Goal: Check status: Check status

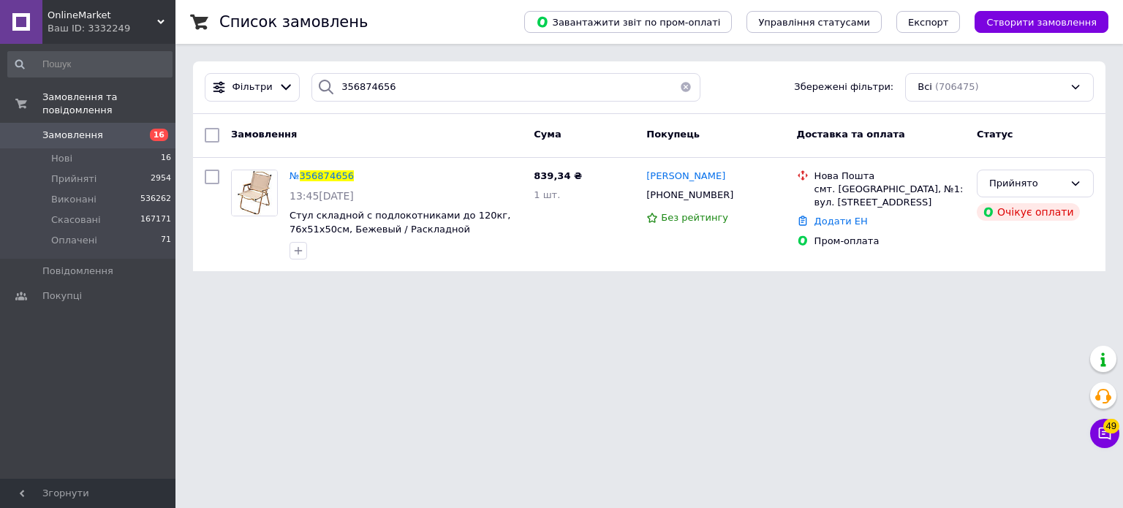
click at [156, 16] on span "OnlineMarket" at bounding box center [103, 15] width 110 height 13
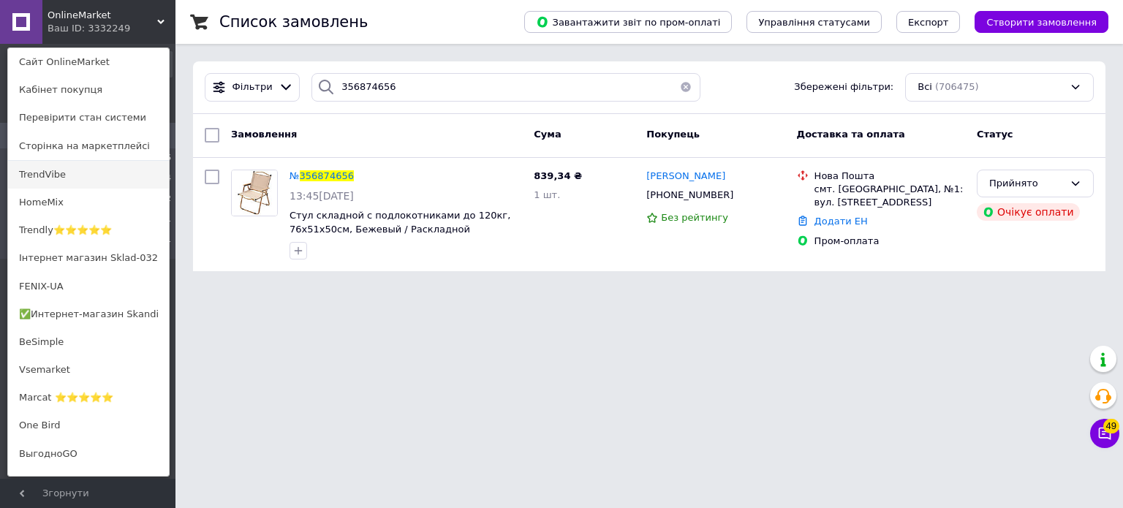
click at [114, 181] on link "TrendVibe" at bounding box center [88, 175] width 161 height 28
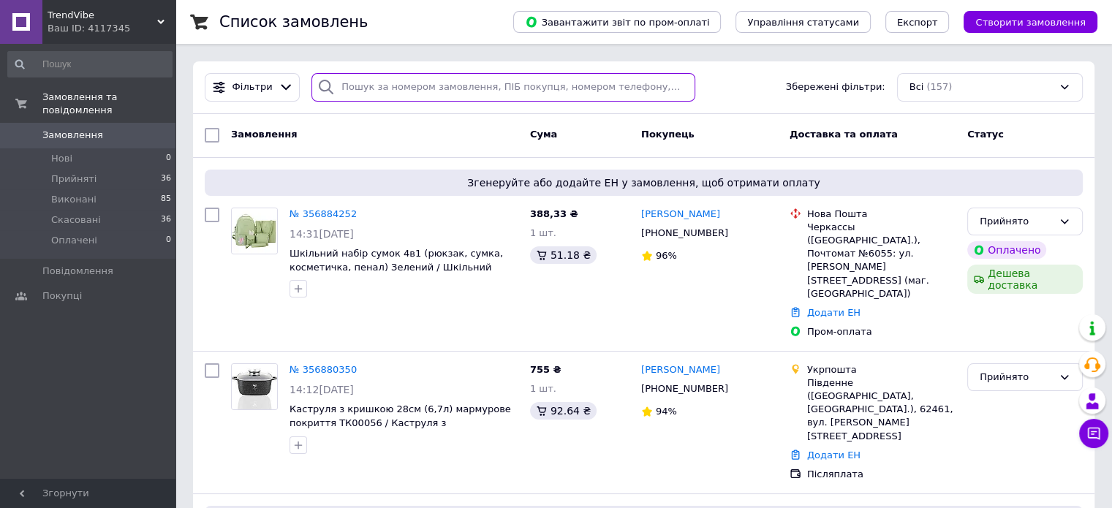
paste input "356884252"
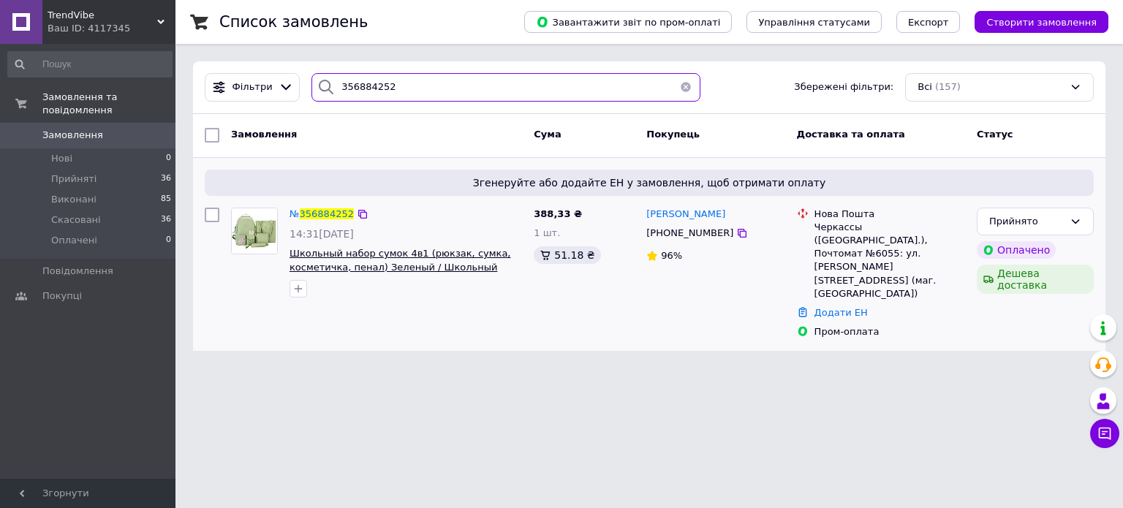
type input "356884252"
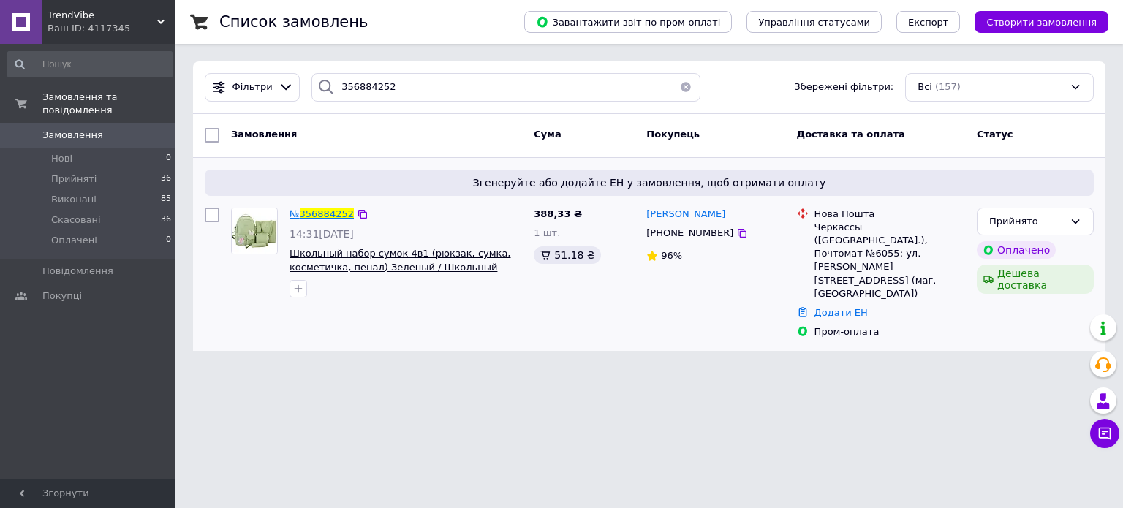
click at [330, 208] on span "356884252" at bounding box center [327, 213] width 54 height 11
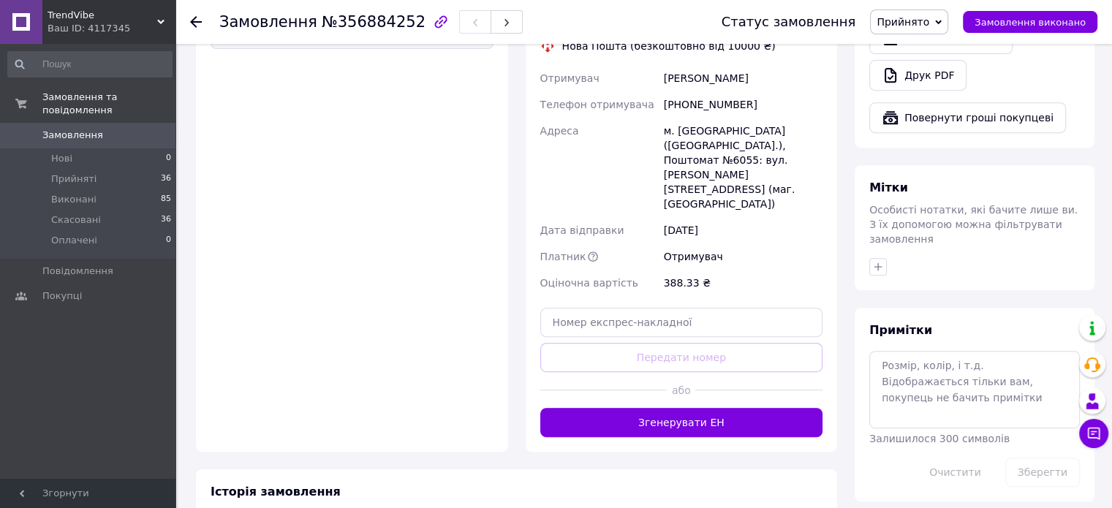
scroll to position [623, 0]
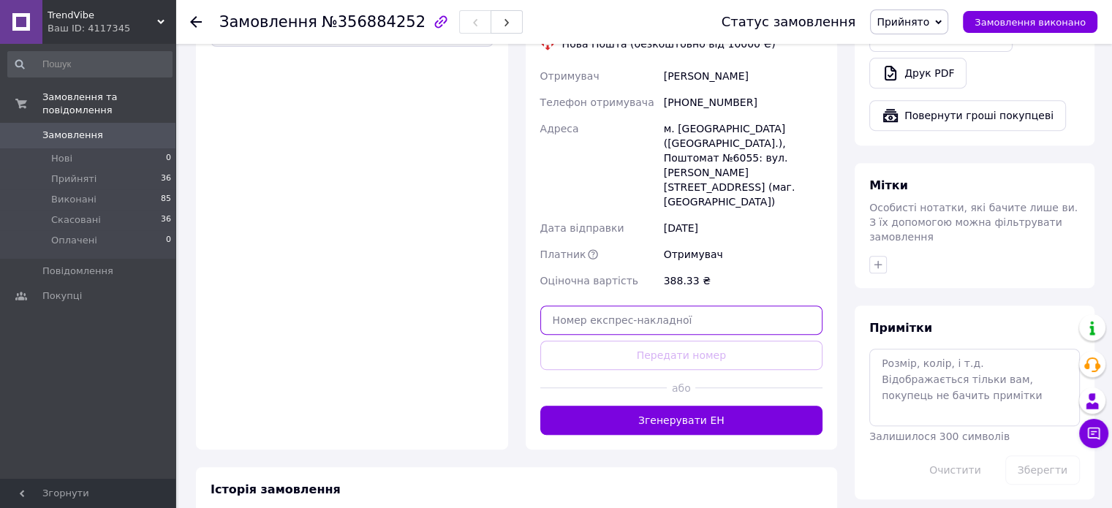
paste input "20451225235247"
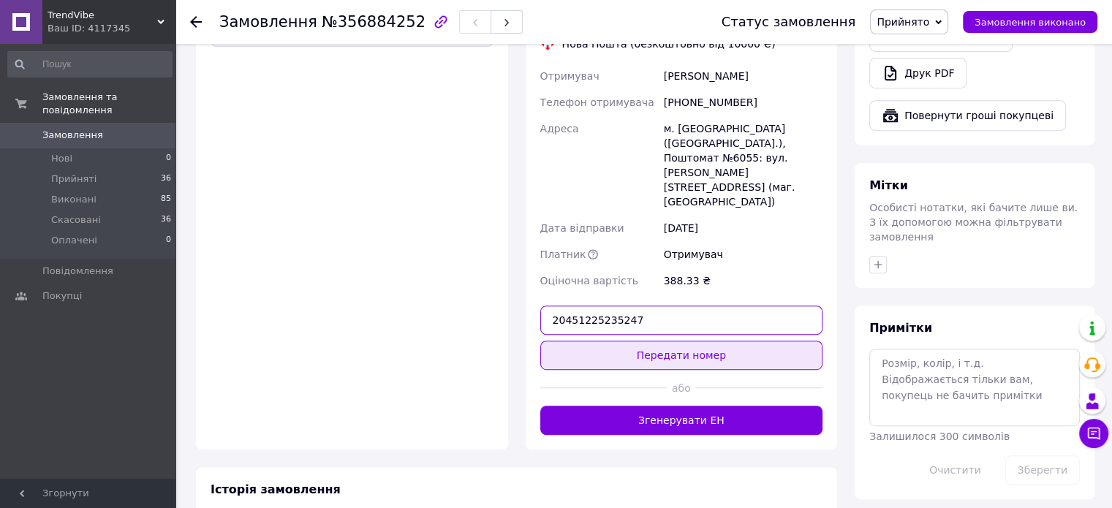
type input "20451225235247"
click at [674, 341] on button "Передати номер" at bounding box center [681, 355] width 283 height 29
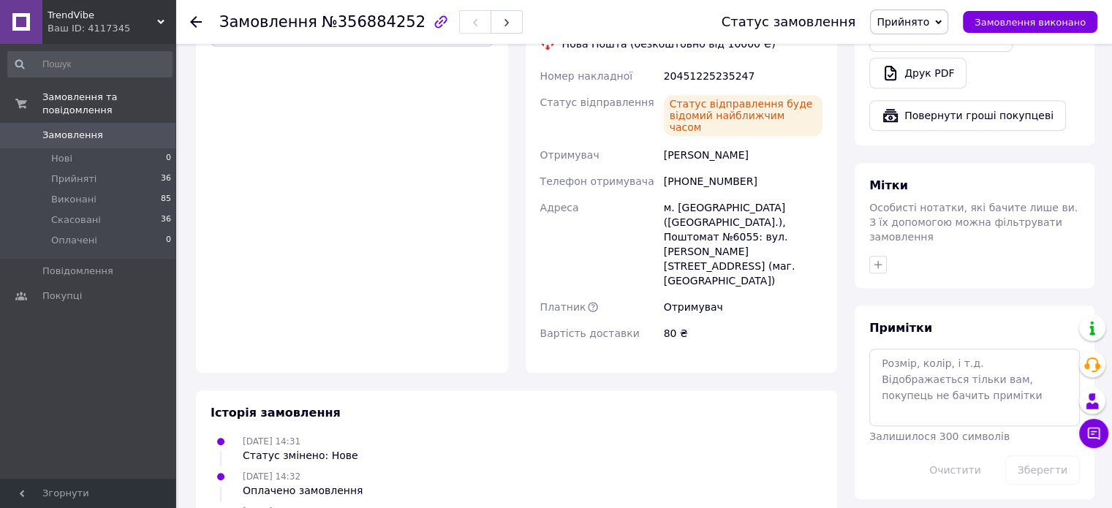
click at [162, 20] on icon at bounding box center [160, 21] width 7 height 7
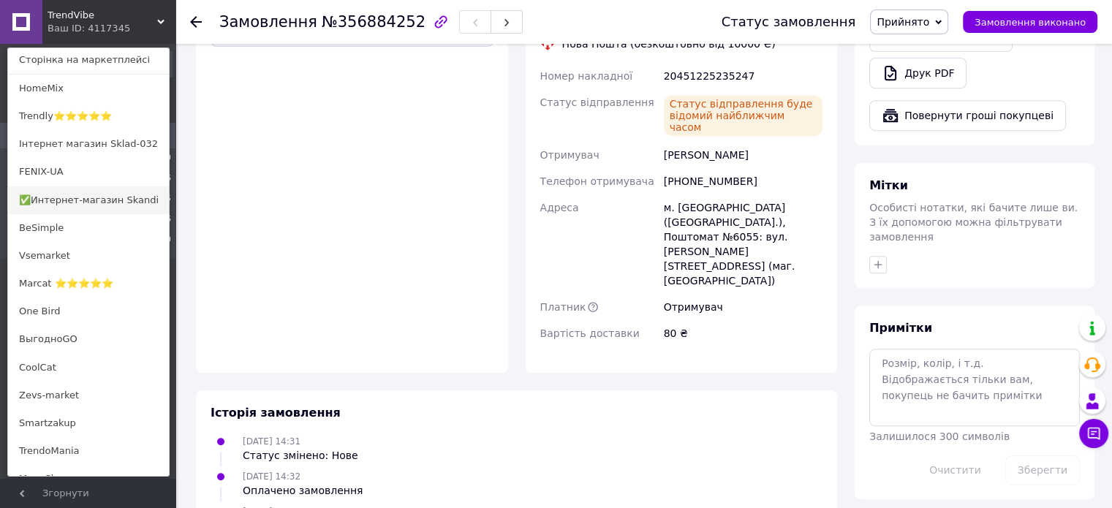
scroll to position [88, 0]
click at [72, 364] on link "CoolCat" at bounding box center [88, 366] width 161 height 28
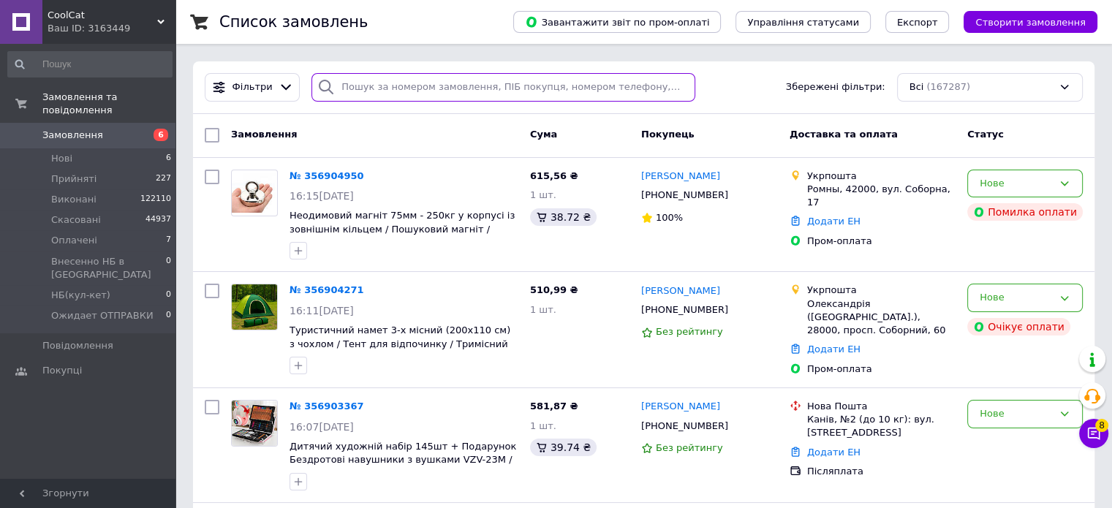
paste input "356884554"
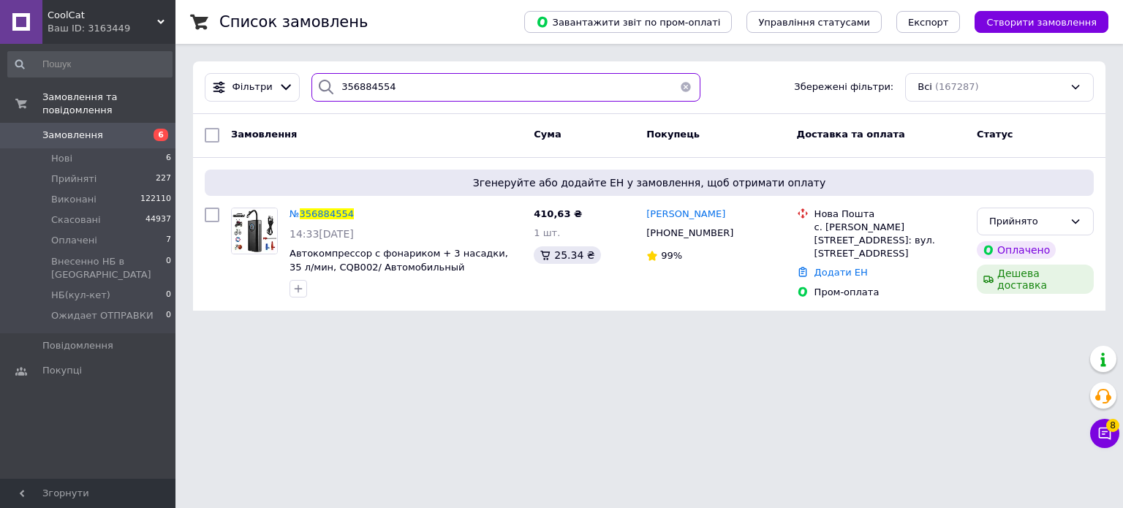
type input "356884554"
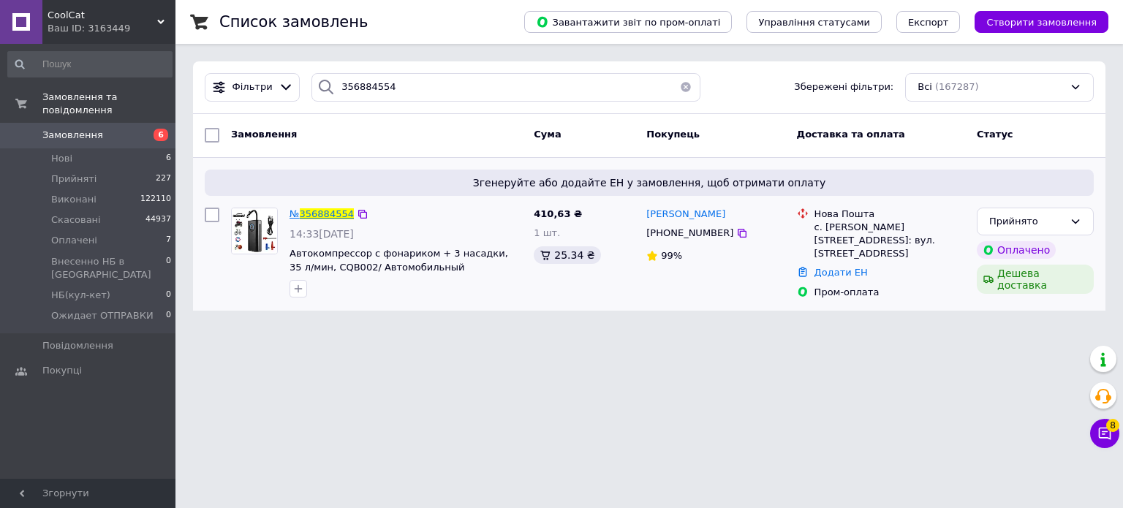
click at [320, 210] on span "356884554" at bounding box center [327, 213] width 54 height 11
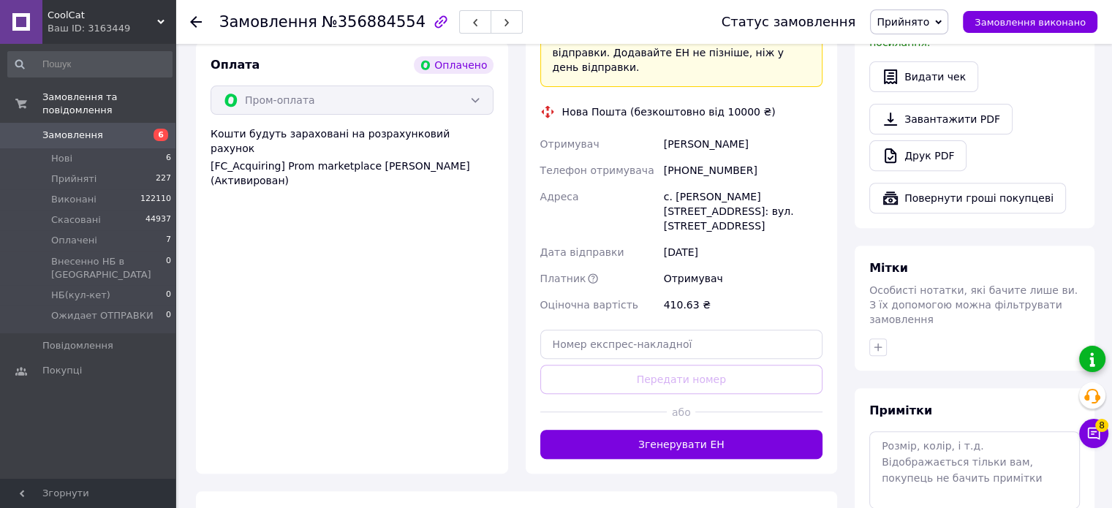
scroll to position [545, 0]
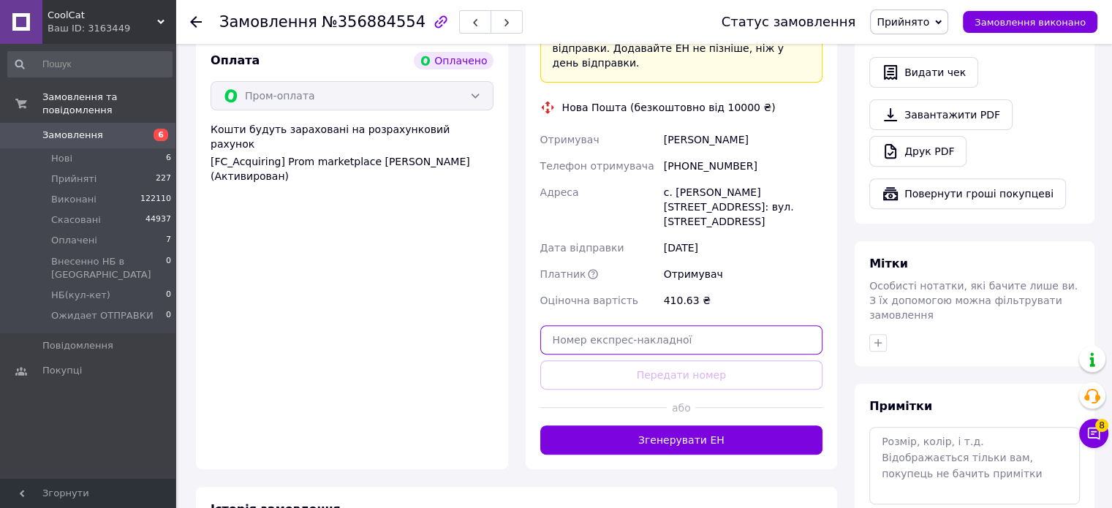
paste input "20451225256641"
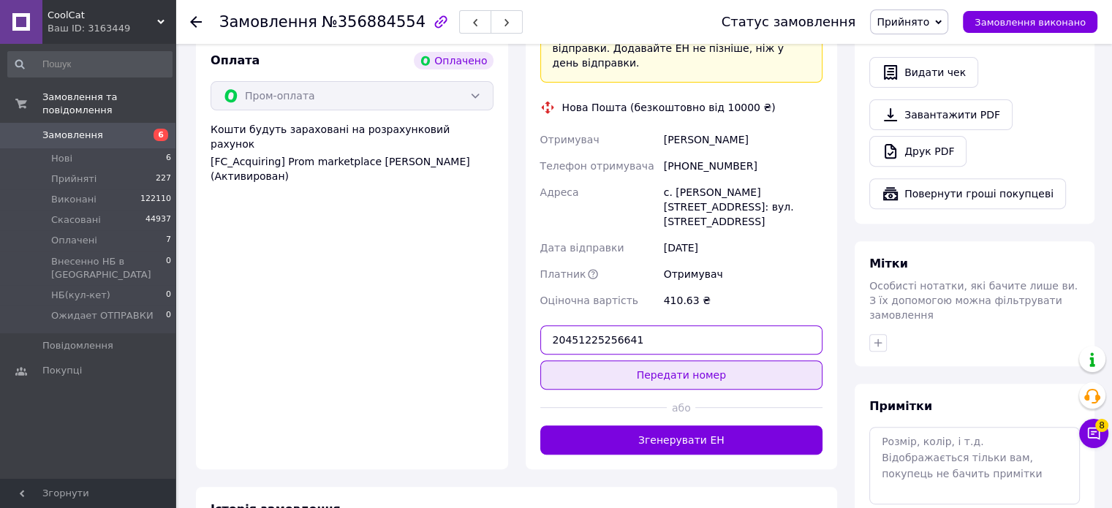
type input "20451225256641"
click at [708, 360] on button "Передати номер" at bounding box center [681, 374] width 283 height 29
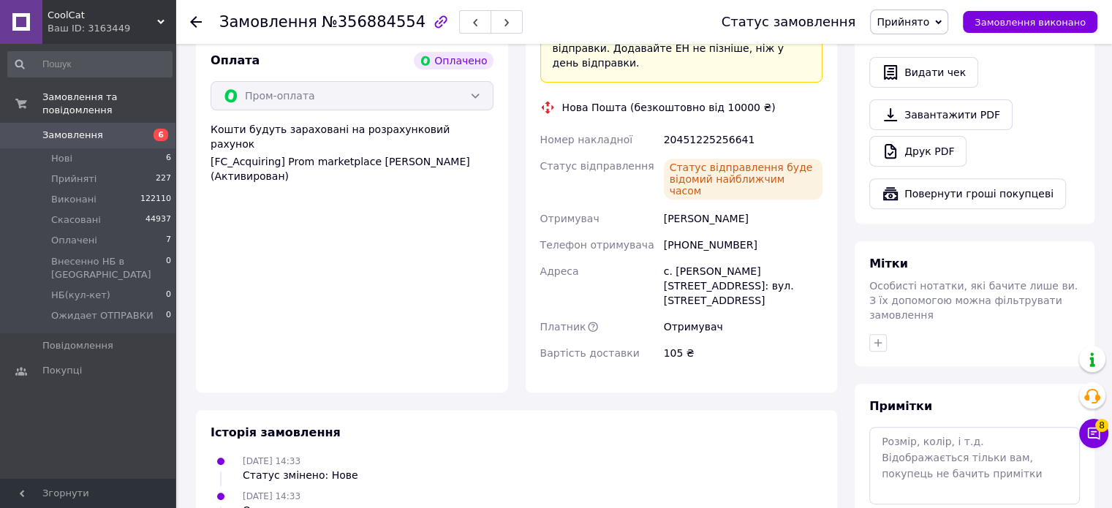
click at [159, 16] on div "CoolCat Ваш ID: 3163449" at bounding box center [108, 22] width 133 height 44
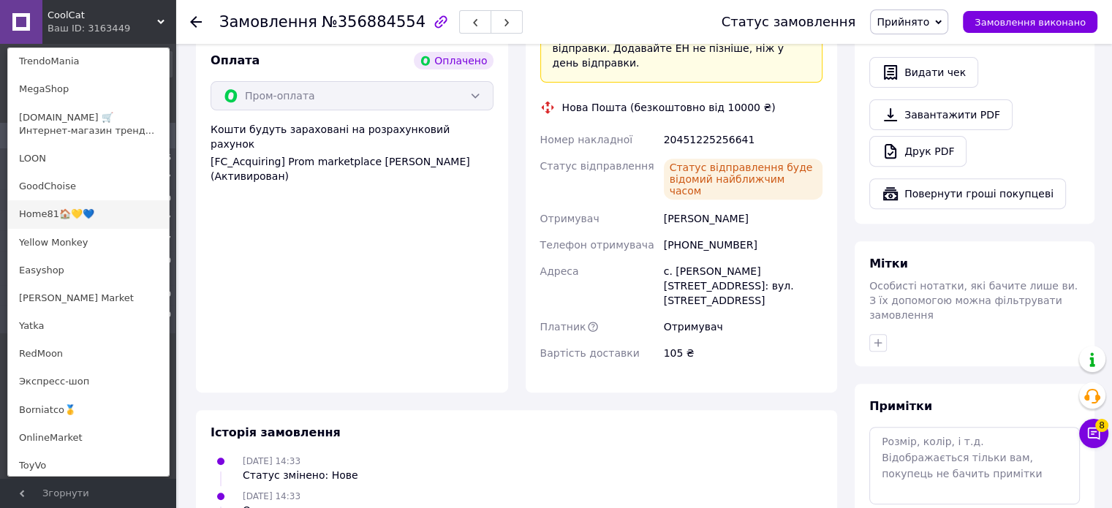
scroll to position [480, 0]
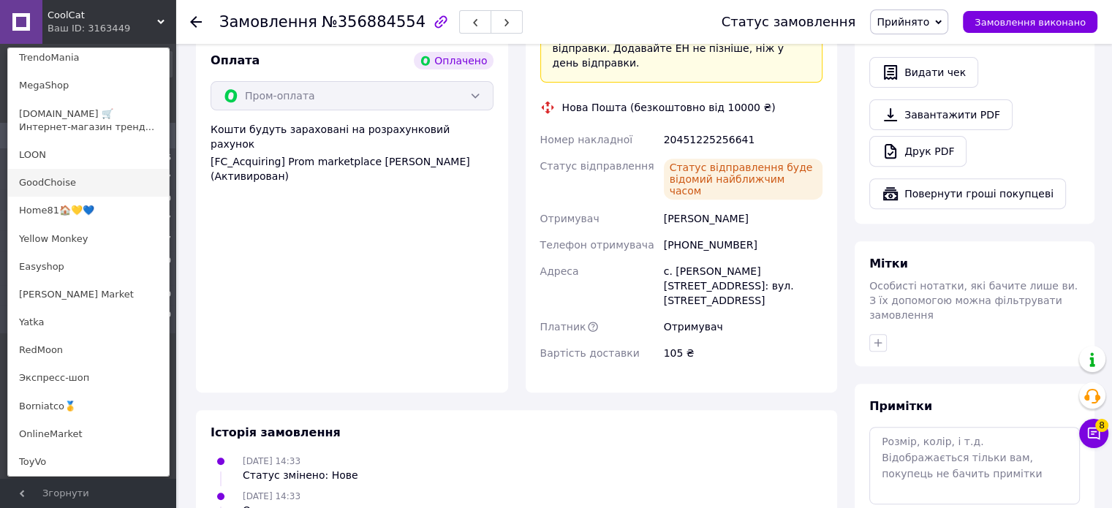
click at [108, 175] on link "GoodChoise" at bounding box center [88, 183] width 161 height 28
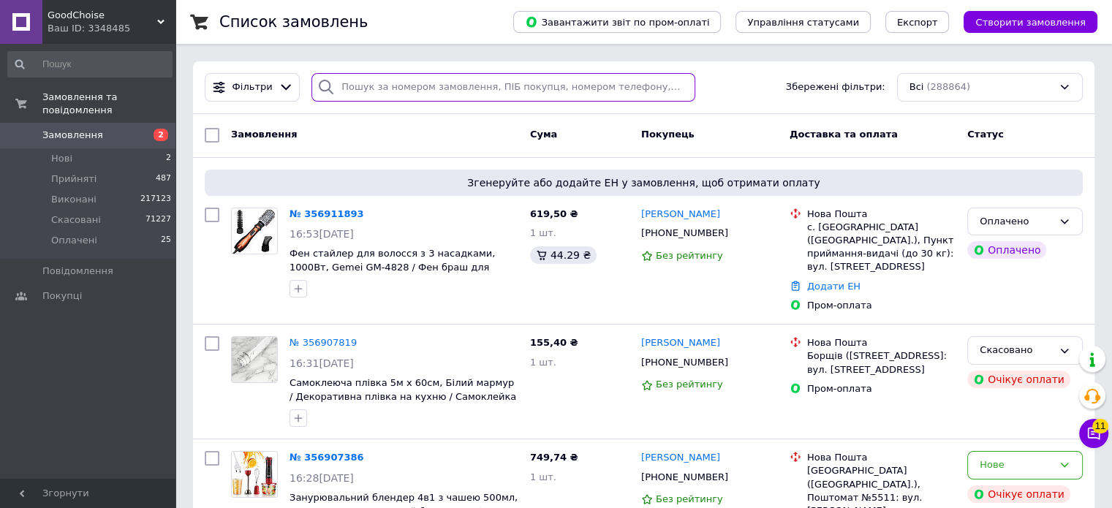
paste input "356902518"
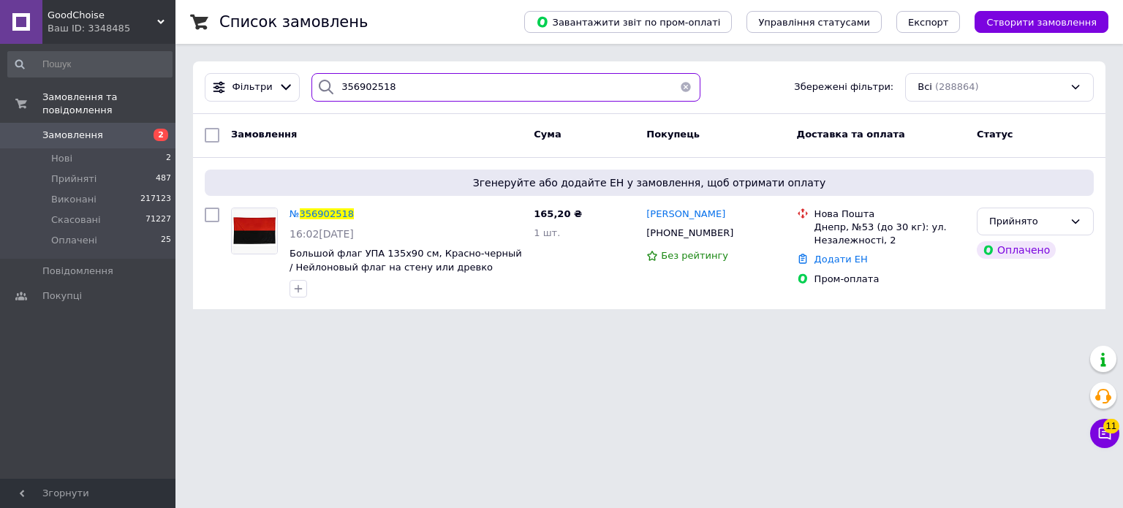
type input "356902518"
